Goal: Task Accomplishment & Management: Manage account settings

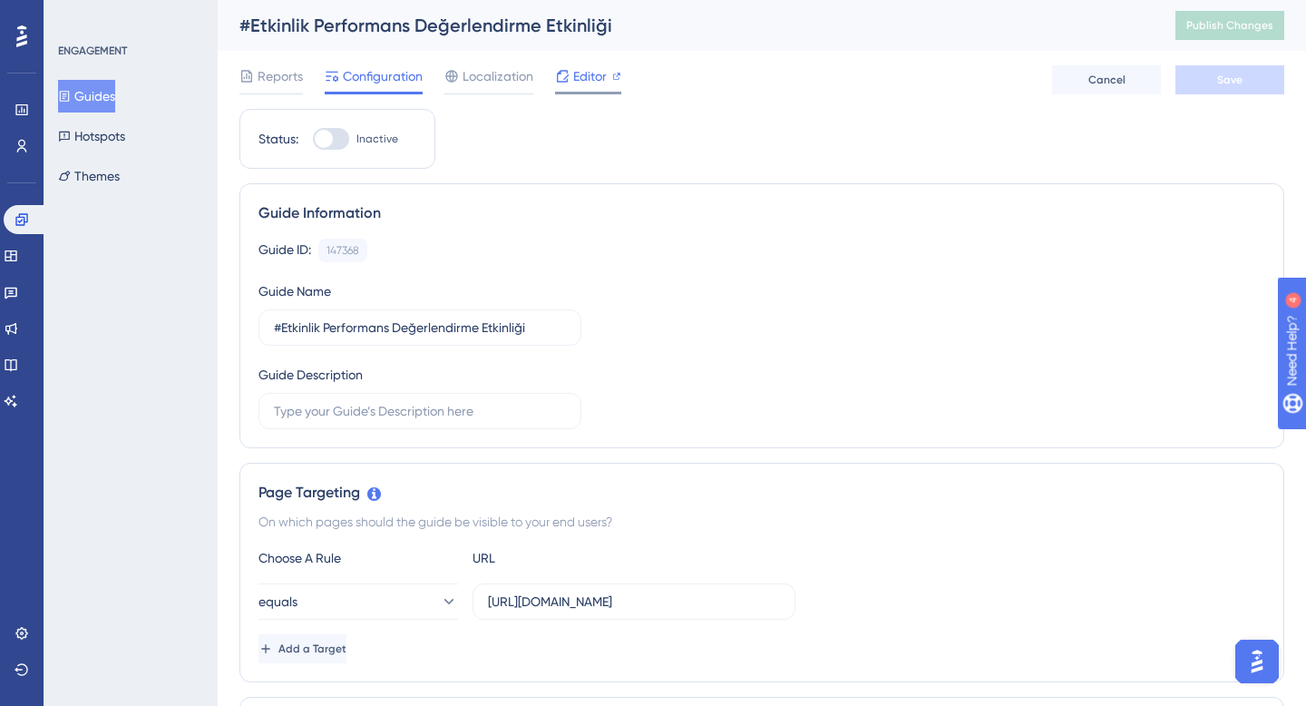
click at [601, 72] on span "Editor" at bounding box center [590, 76] width 34 height 22
click at [1220, 35] on button "Publish Changes" at bounding box center [1230, 25] width 109 height 29
click at [337, 143] on div at bounding box center [331, 139] width 36 height 22
click at [313, 140] on input "Inactive" at bounding box center [312, 139] width 1 height 1
checkbox input "true"
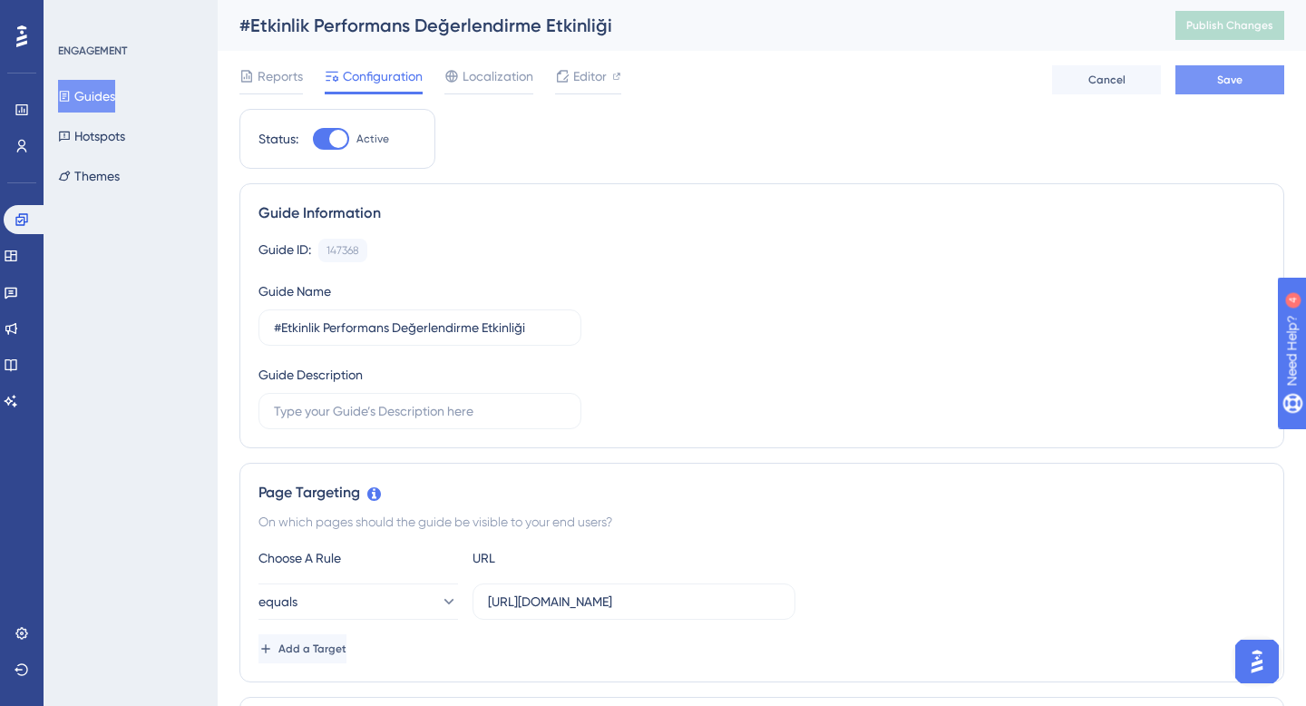
click at [1251, 79] on button "Save" at bounding box center [1230, 79] width 109 height 29
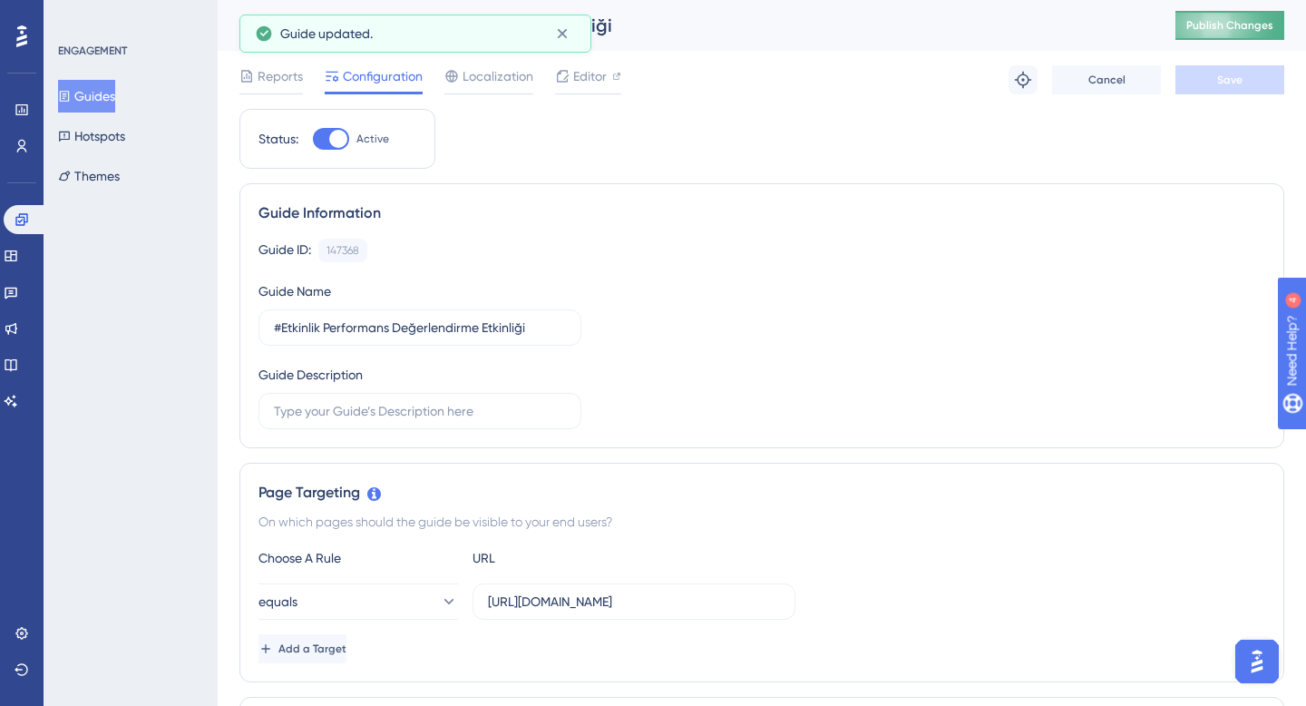
click at [1225, 24] on span "Publish Changes" at bounding box center [1229, 25] width 87 height 15
